Goal: Navigation & Orientation: Find specific page/section

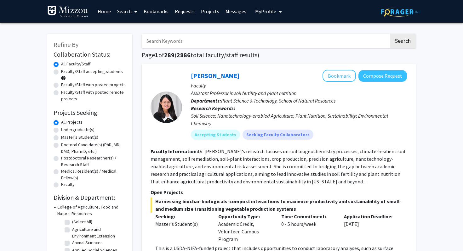
click at [264, 11] on span "My Profile" at bounding box center [265, 11] width 21 height 6
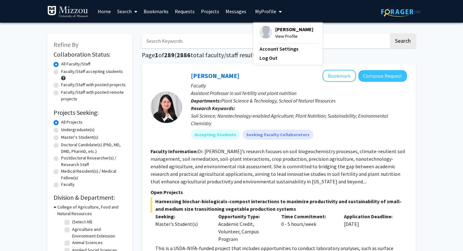
click at [282, 36] on span "View Profile" at bounding box center [294, 36] width 38 height 7
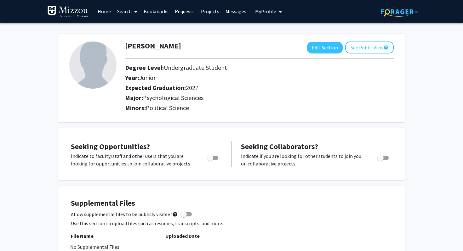
click at [234, 10] on link "Messages" at bounding box center [235, 11] width 27 height 22
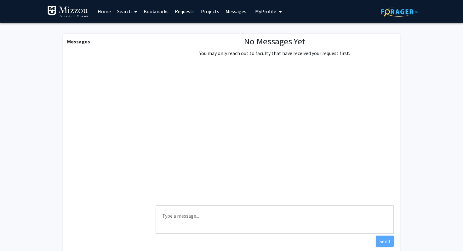
click at [213, 13] on link "Projects" at bounding box center [210, 11] width 25 height 22
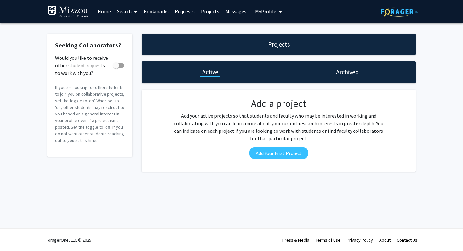
click at [188, 13] on link "Requests" at bounding box center [185, 11] width 26 height 22
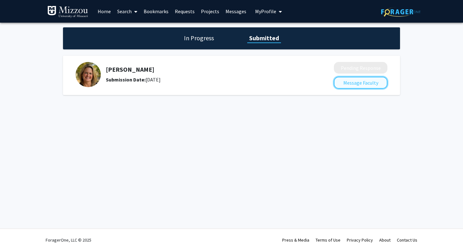
click at [357, 84] on button "Message Faculty" at bounding box center [361, 83] width 54 height 12
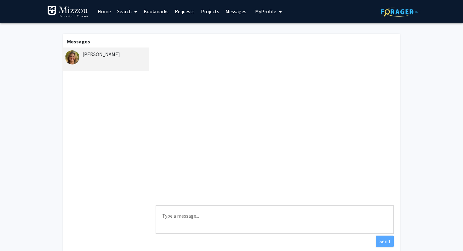
click at [208, 12] on link "Projects" at bounding box center [210, 11] width 25 height 22
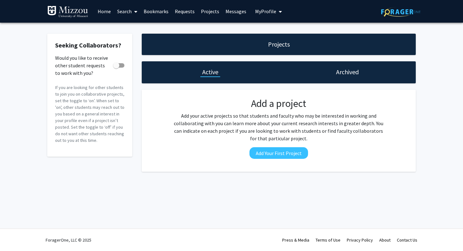
click at [222, 14] on link "Messages" at bounding box center [235, 11] width 27 height 22
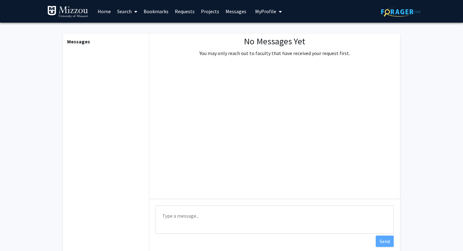
click at [230, 12] on link "Messages" at bounding box center [235, 11] width 27 height 22
click at [266, 11] on span "My Profile" at bounding box center [265, 11] width 21 height 6
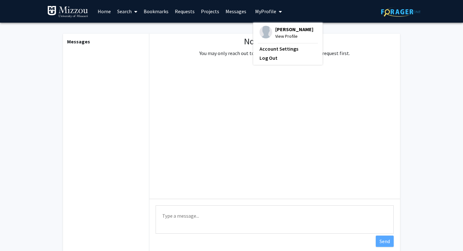
click at [181, 12] on link "Requests" at bounding box center [185, 11] width 26 height 22
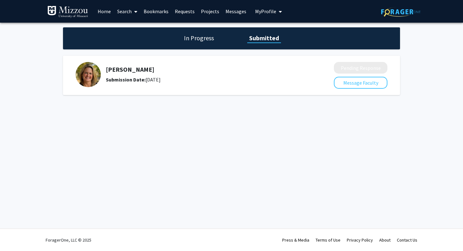
click at [206, 38] on h1 "In Progress" at bounding box center [199, 38] width 34 height 9
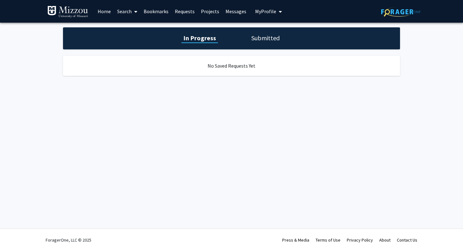
click at [257, 39] on h1 "Submitted" at bounding box center [266, 38] width 32 height 9
